Goal: Information Seeking & Learning: Learn about a topic

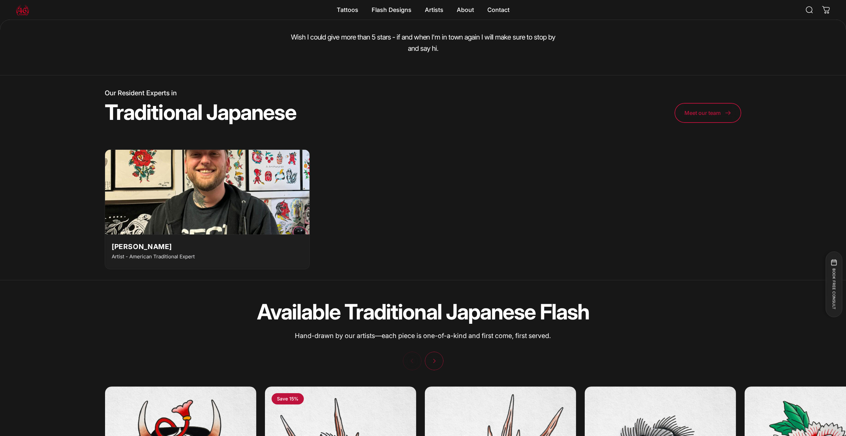
scroll to position [1661, 0]
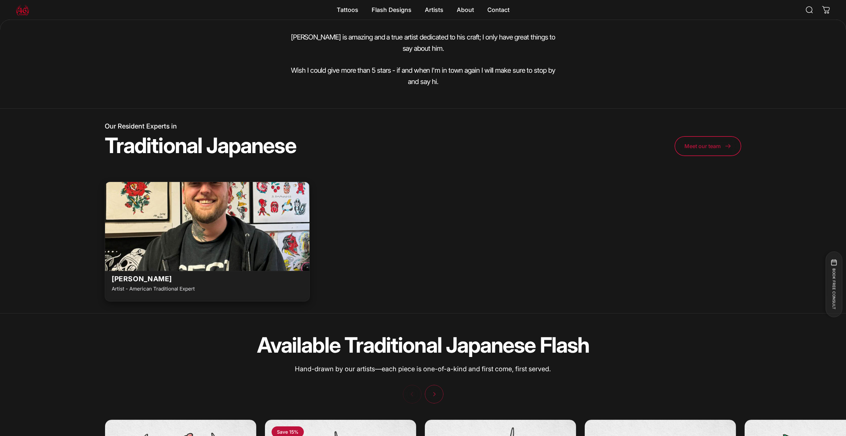
click at [198, 208] on img at bounding box center [207, 225] width 225 height 94
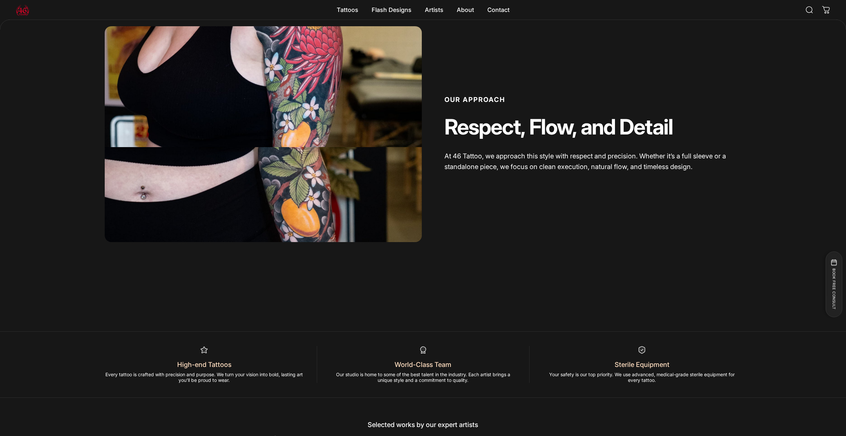
scroll to position [565, 0]
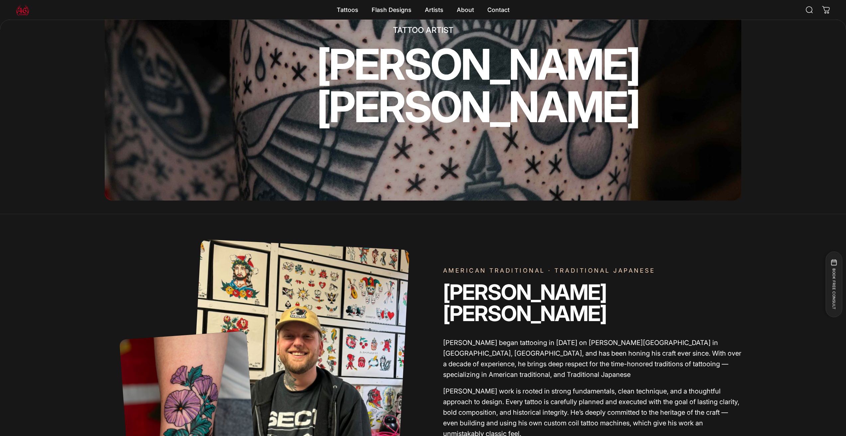
scroll to position [32, 0]
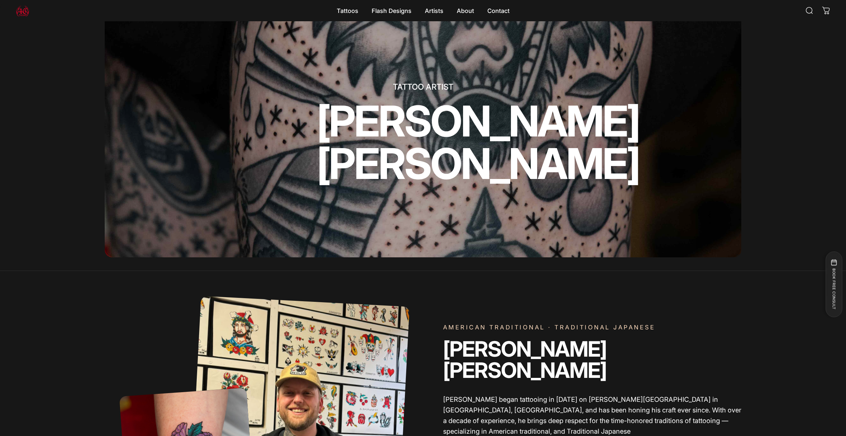
click at [23, 14] on img at bounding box center [22, 10] width 13 height 13
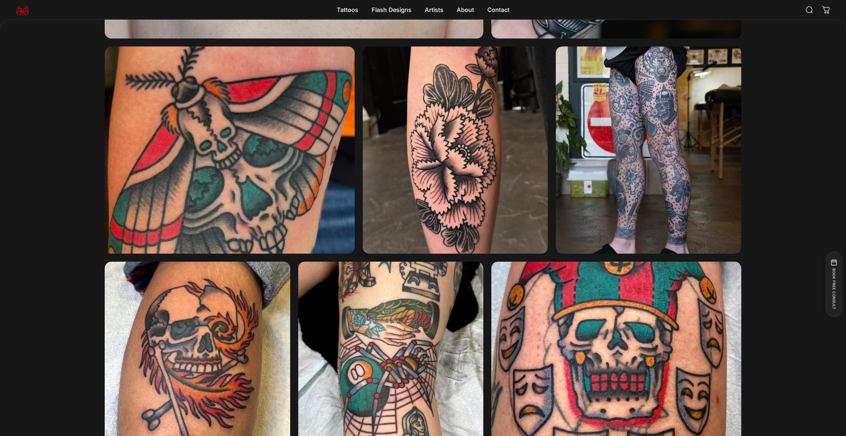
scroll to position [1160, 0]
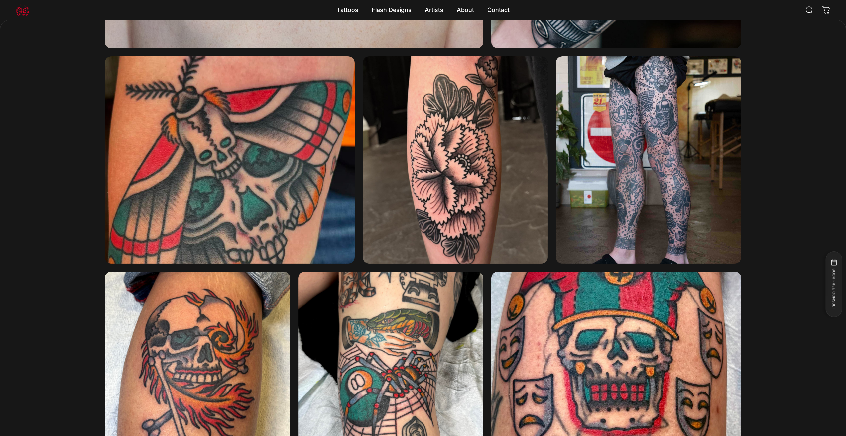
click at [630, 121] on img at bounding box center [648, 159] width 185 height 207
click at [651, 150] on img at bounding box center [648, 159] width 185 height 207
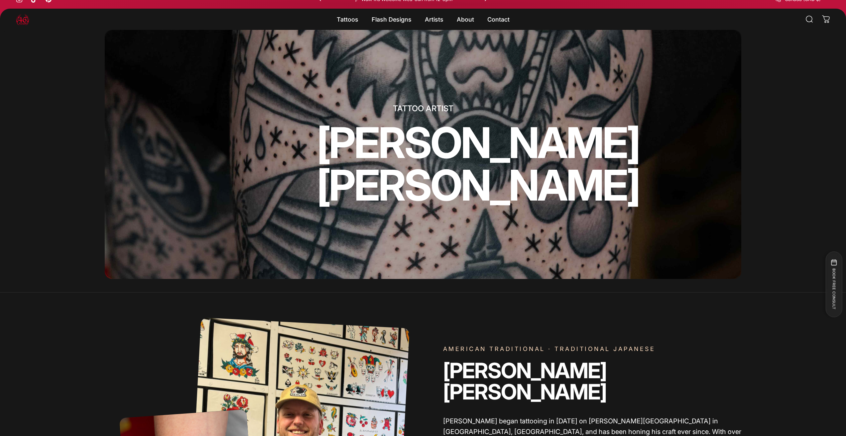
scroll to position [0, 0]
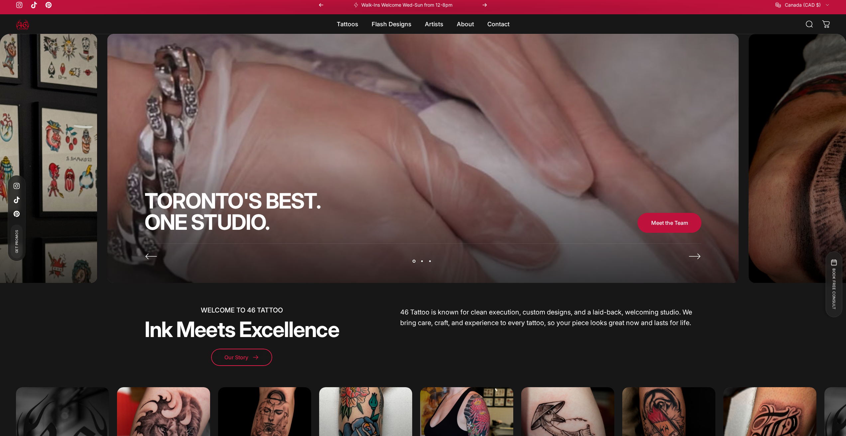
scroll to position [231, 0]
